Goal: Task Accomplishment & Management: Complete application form

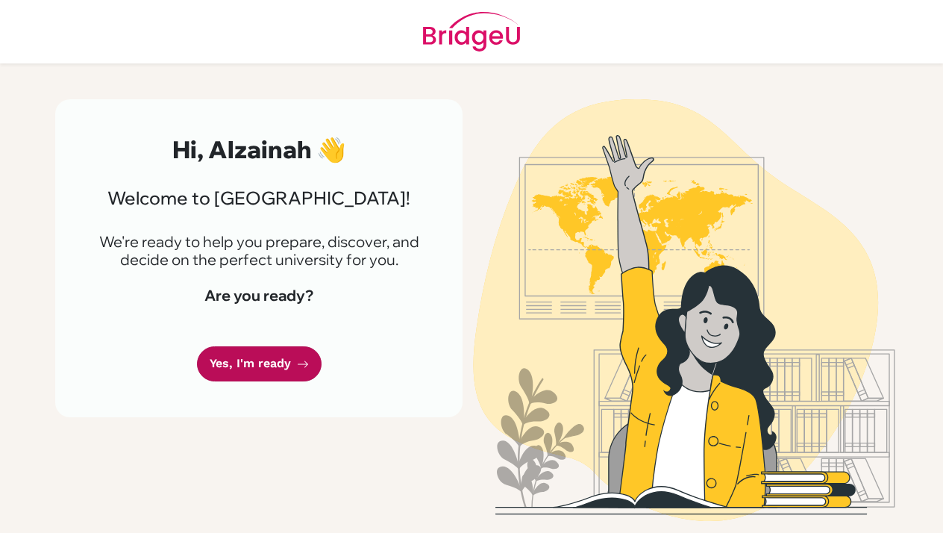
click at [297, 360] on icon at bounding box center [303, 364] width 12 height 12
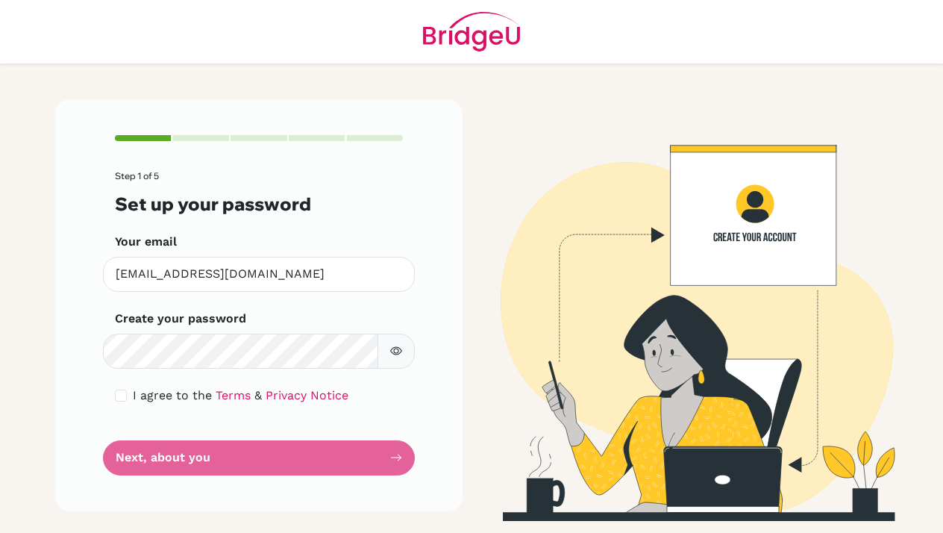
click at [403, 349] on button "button" at bounding box center [396, 351] width 37 height 35
click at [401, 350] on icon "button" at bounding box center [396, 351] width 12 height 12
click at [401, 354] on icon "button" at bounding box center [396, 351] width 12 height 12
click at [261, 447] on form "Step 1 of 5 Set up your password Your email [EMAIL_ADDRESS][DOMAIN_NAME] Invali…" at bounding box center [259, 323] width 288 height 304
click at [262, 450] on form "Step 1 of 5 Set up your password Your email [EMAIL_ADDRESS][DOMAIN_NAME] Invali…" at bounding box center [259, 323] width 288 height 304
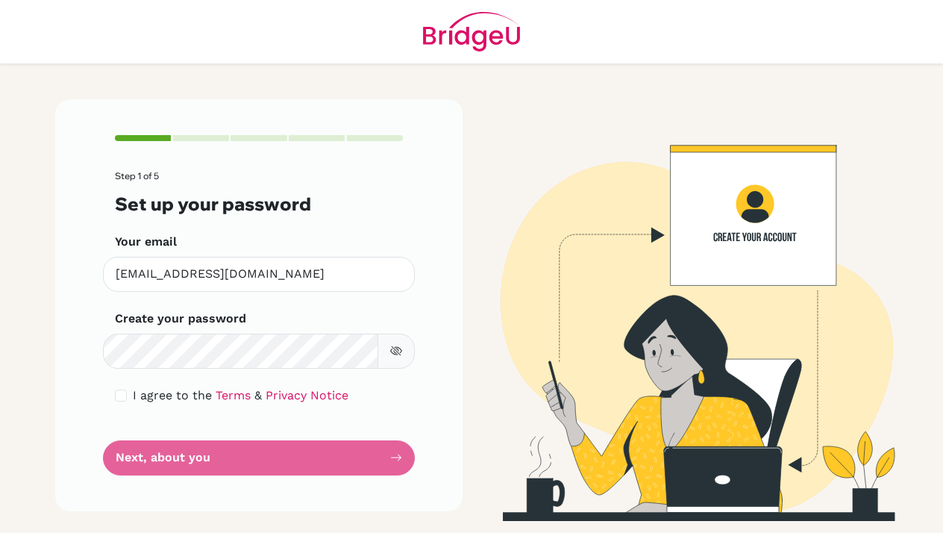
click at [125, 393] on input "checkbox" at bounding box center [121, 395] width 12 height 12
checkbox input "true"
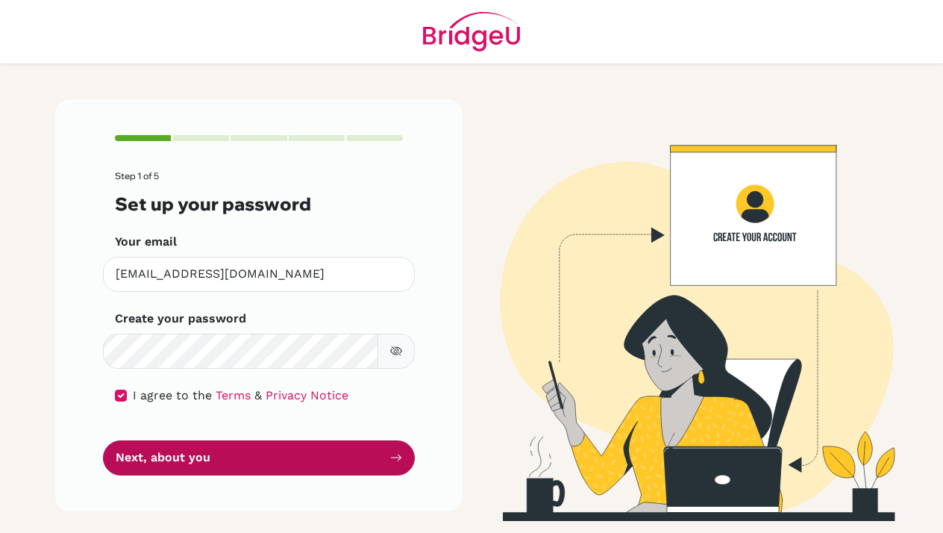
click at [148, 448] on button "Next, about you" at bounding box center [259, 457] width 312 height 35
